Goal: Task Accomplishment & Management: Manage account settings

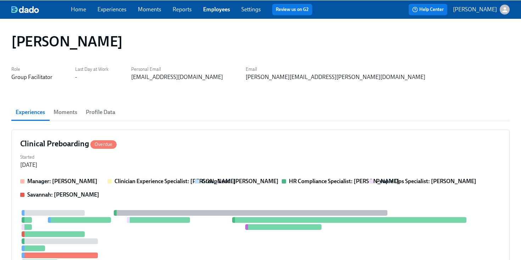
scroll to position [355, 0]
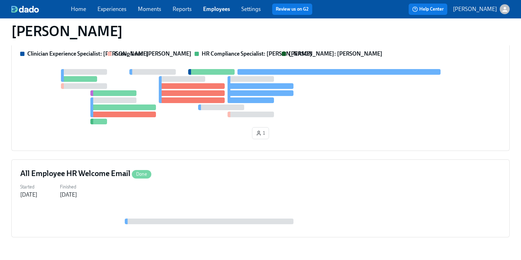
click at [225, 7] on link "Employees" at bounding box center [216, 9] width 27 height 7
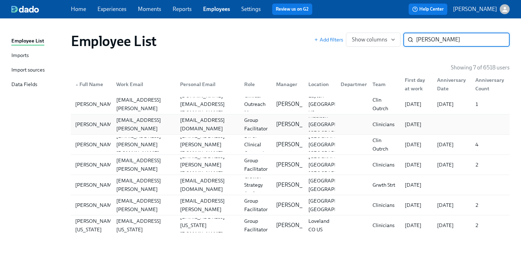
type input "[PERSON_NAME]"
click at [225, 119] on div "[EMAIL_ADDRESS][DOMAIN_NAME]" at bounding box center [206, 124] width 64 height 14
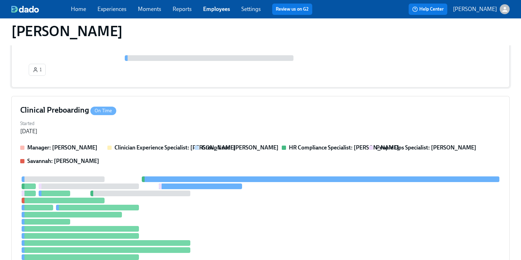
scroll to position [215, 0]
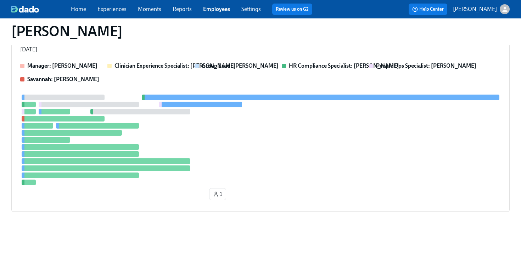
click at [305, 131] on div at bounding box center [260, 140] width 480 height 91
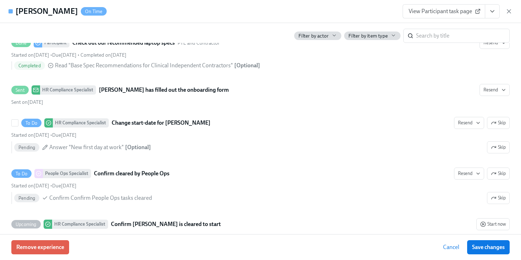
scroll to position [1362, 0]
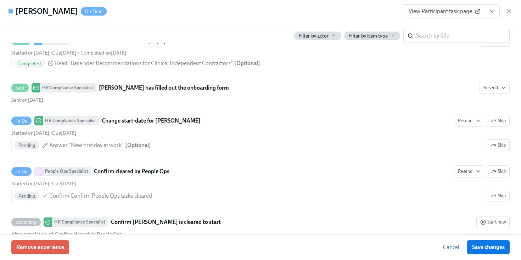
click at [490, 11] on icon "View task page" at bounding box center [492, 11] width 7 height 7
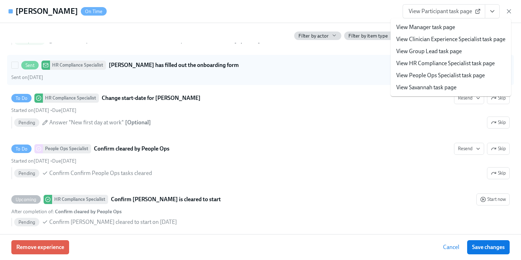
scroll to position [1385, 0]
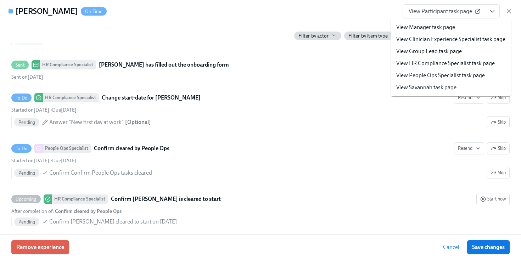
click at [342, 5] on div "[PERSON_NAME] On Time View Participant task page View Manager task page View Cl…" at bounding box center [260, 11] width 521 height 23
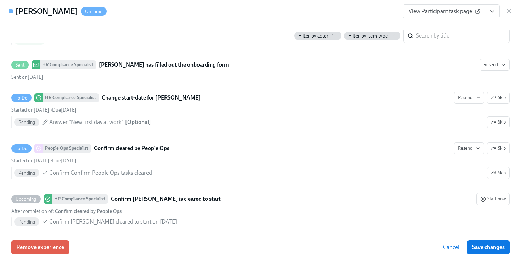
click at [213, 20] on div "[PERSON_NAME] On Time View Participant task page" at bounding box center [260, 11] width 521 height 23
click at [326, 4] on div "[PERSON_NAME] On Time View Participant task page" at bounding box center [260, 11] width 521 height 23
click at [494, 12] on icon "View task page" at bounding box center [492, 11] width 7 height 7
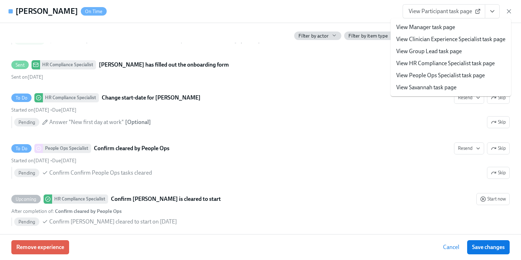
click at [433, 60] on link "View HR Compliance Specialist task page" at bounding box center [445, 64] width 98 height 8
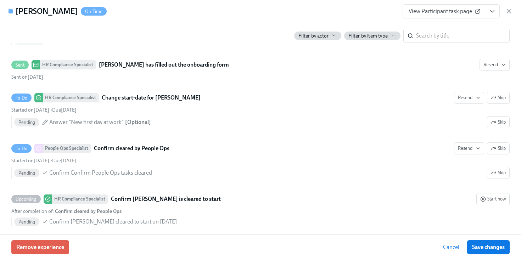
click at [492, 14] on icon "View task page" at bounding box center [492, 11] width 7 height 7
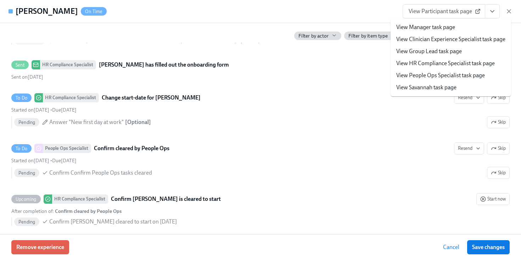
click at [435, 74] on link "View People Ops Specialist task page" at bounding box center [440, 76] width 89 height 8
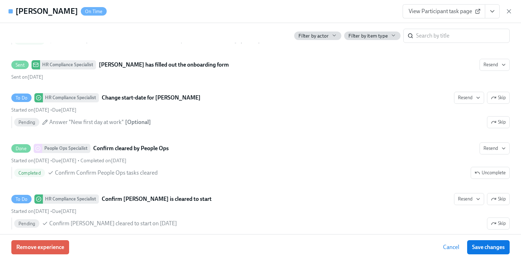
click at [495, 13] on icon "View task page" at bounding box center [492, 11] width 7 height 7
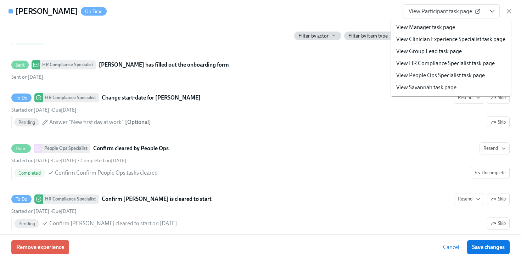
click at [431, 62] on link "View HR Compliance Specialist task page" at bounding box center [445, 64] width 98 height 8
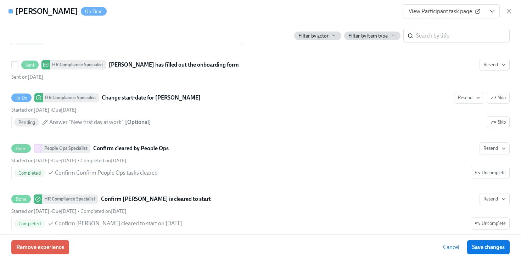
scroll to position [379, 0]
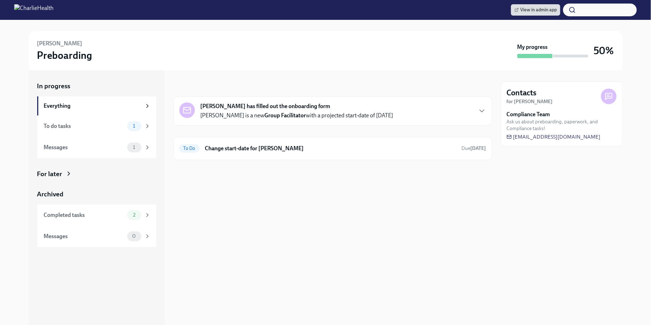
click at [270, 176] on div at bounding box center [332, 171] width 319 height 23
click at [279, 152] on div "To Do Confirm cleared by People Ops Due in a day" at bounding box center [332, 148] width 307 height 11
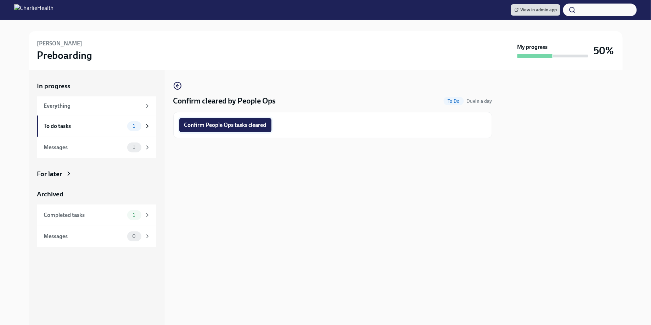
click at [235, 124] on span "Confirm People Ops tasks cleared" at bounding box center [225, 125] width 82 height 7
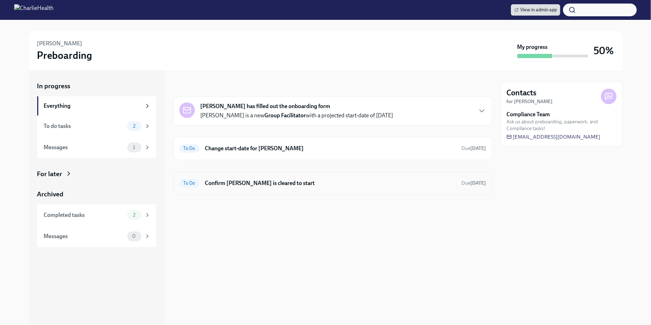
click at [258, 183] on h6 "Confirm Stephanie Blake is cleared to start" at bounding box center [330, 183] width 251 height 8
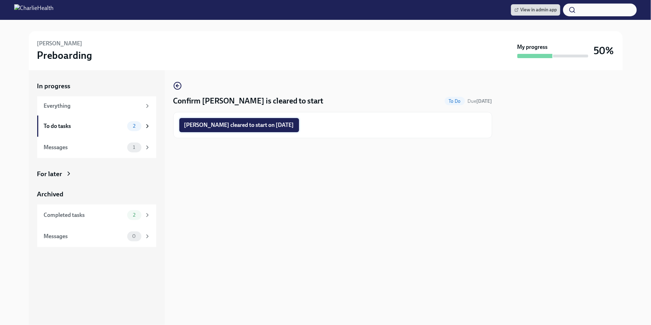
click at [227, 122] on span "Stephanie Blake cleared to start on 09/22/2025" at bounding box center [239, 125] width 110 height 7
